Goal: Task Accomplishment & Management: Manage account settings

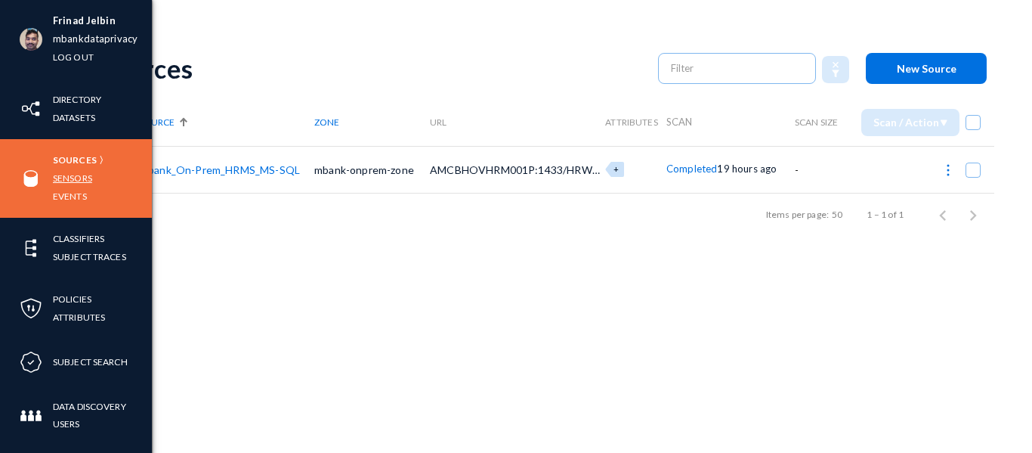
click at [70, 177] on link "Sensors" at bounding box center [72, 177] width 39 height 17
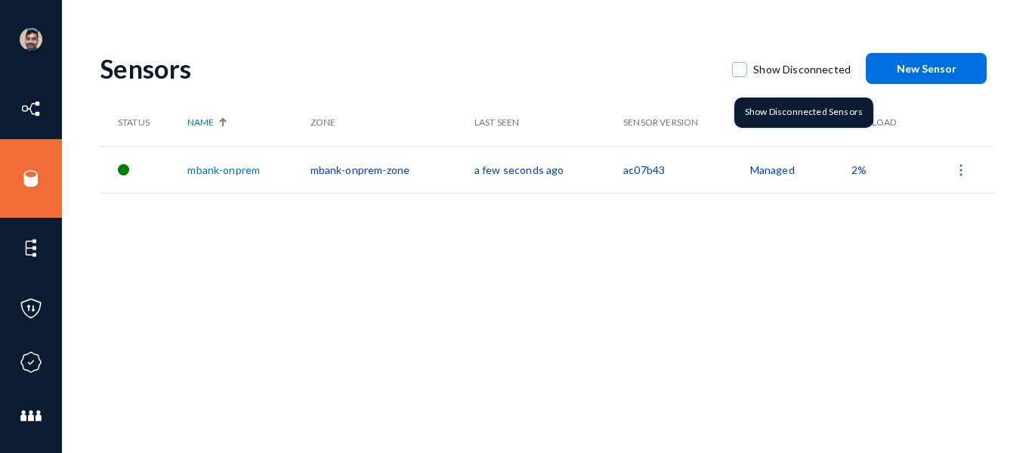
click at [741, 70] on span at bounding box center [739, 69] width 15 height 15
click at [741, 76] on input "Show Disconnected" at bounding box center [740, 77] width 2 height 2
checkbox input "true"
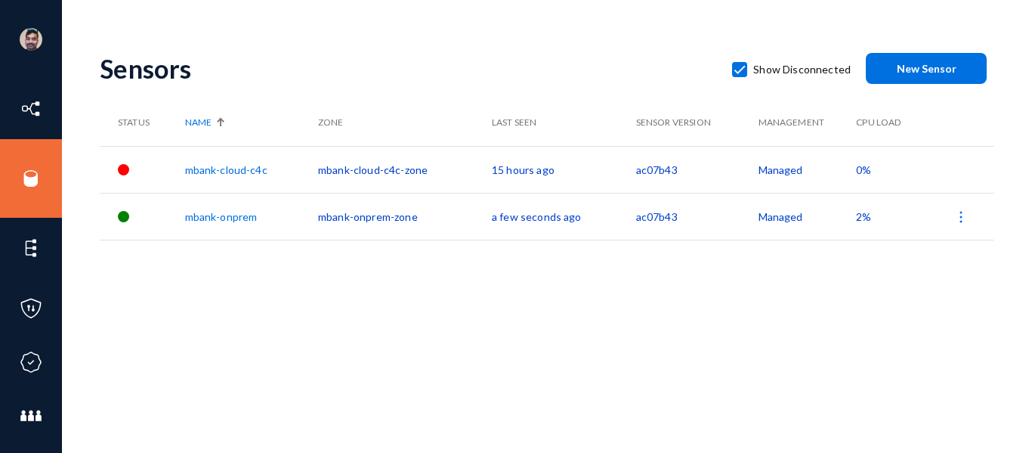
click at [238, 163] on link "mbank-cloud-c4c" at bounding box center [226, 169] width 82 height 13
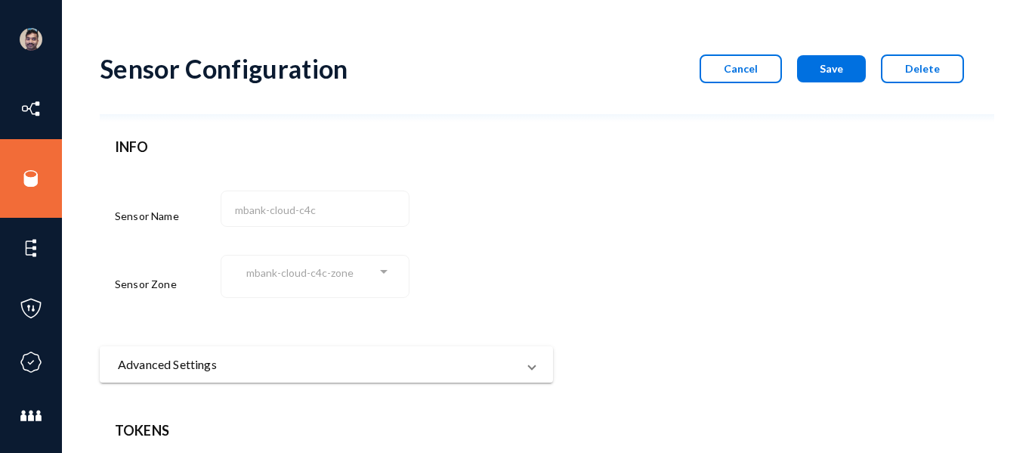
scroll to position [178, 0]
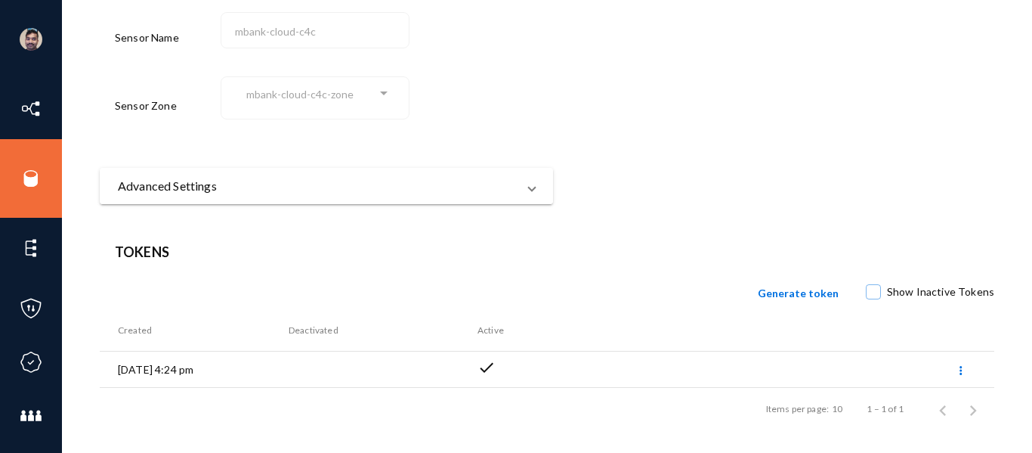
click at [298, 180] on mat-panel-title "Advanced Settings" at bounding box center [317, 186] width 399 height 18
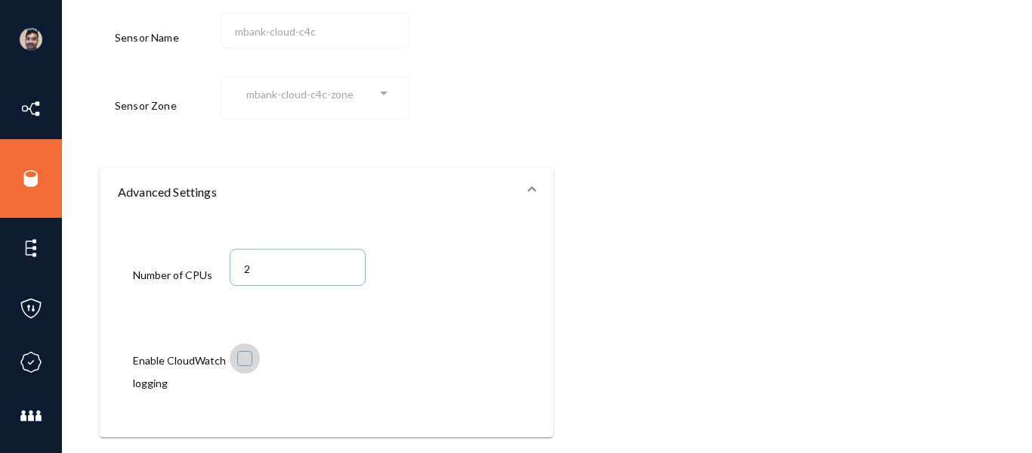
click at [246, 361] on span at bounding box center [244, 358] width 15 height 15
click at [246, 365] on input "checkbox" at bounding box center [245, 366] width 2 height 2
checkbox input "true"
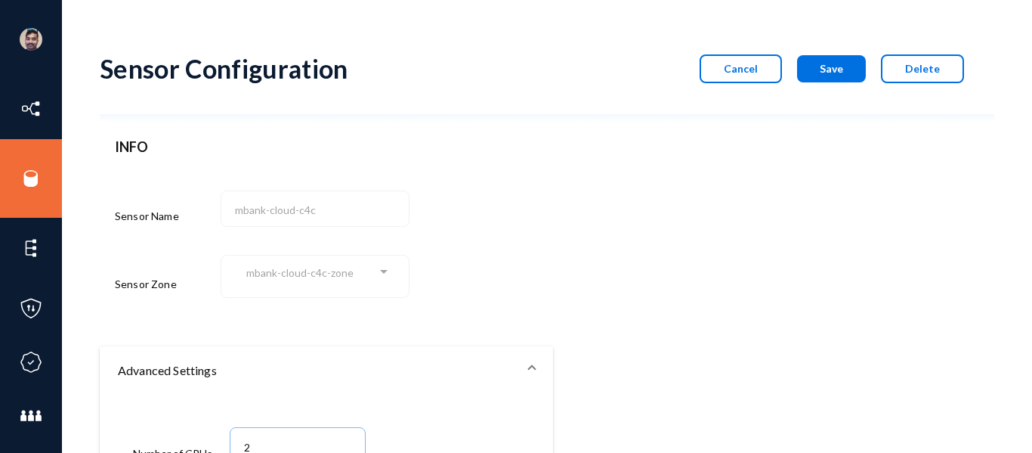
click at [820, 74] on span "Save" at bounding box center [831, 68] width 23 height 13
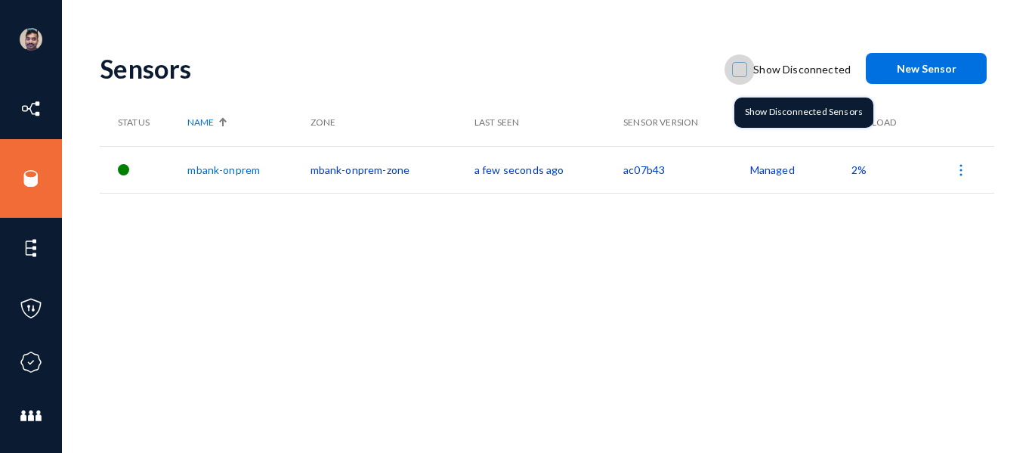
click at [740, 72] on span at bounding box center [739, 69] width 15 height 15
click at [740, 76] on input "Show Disconnected" at bounding box center [740, 77] width 2 height 2
checkbox input "true"
